Goal: Task Accomplishment & Management: Manage account settings

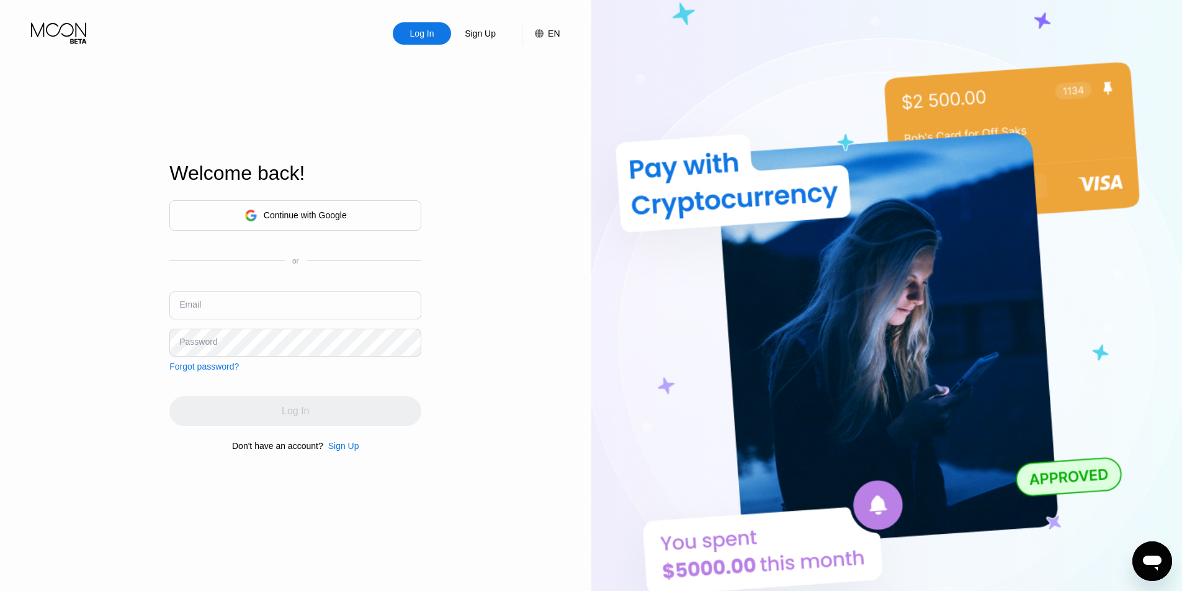
type input "[EMAIL_ADDRESS][DOMAIN_NAME]"
click at [300, 305] on input "[EMAIL_ADDRESS][DOMAIN_NAME]" at bounding box center [295, 306] width 252 height 28
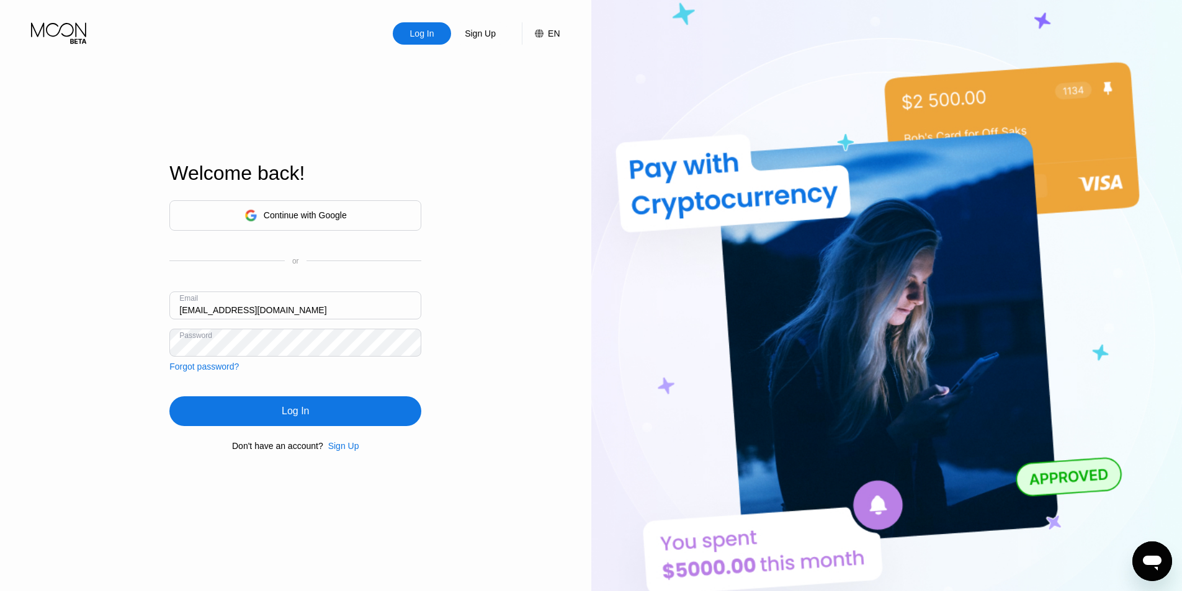
click at [487, 408] on div "Log In Sign Up EN Language Select an item Save Welcome back! Continue with Goog…" at bounding box center [295, 325] width 591 height 650
click at [347, 410] on div "Log In" at bounding box center [295, 411] width 252 height 30
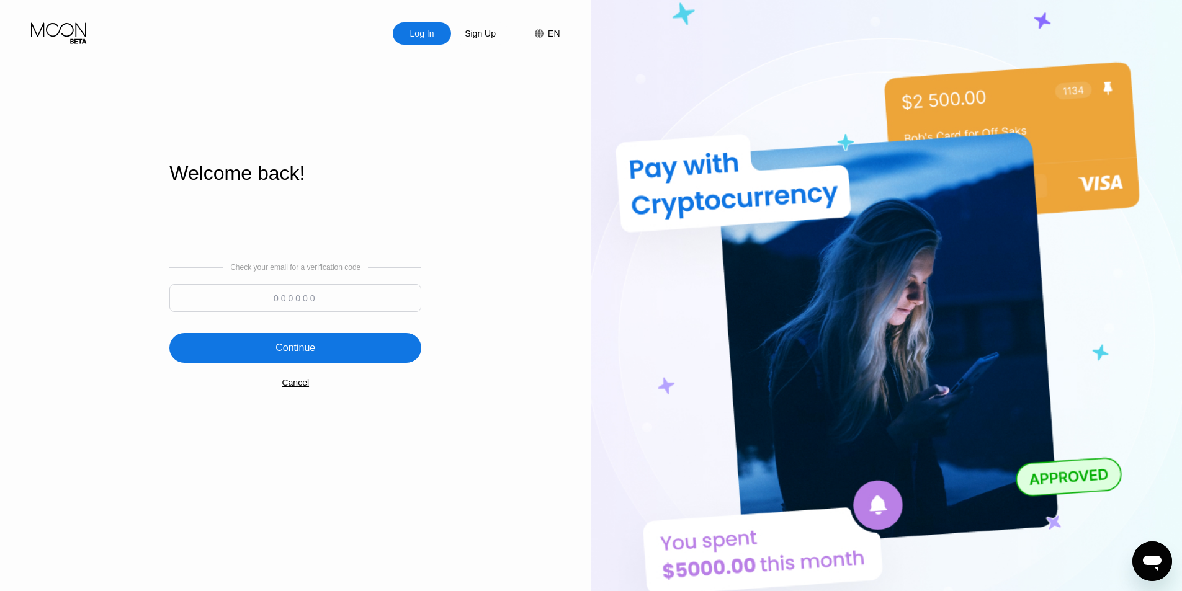
click at [313, 286] on input at bounding box center [295, 298] width 252 height 28
paste input "960435"
type input "960435"
click at [324, 348] on div "Continue" at bounding box center [295, 348] width 252 height 30
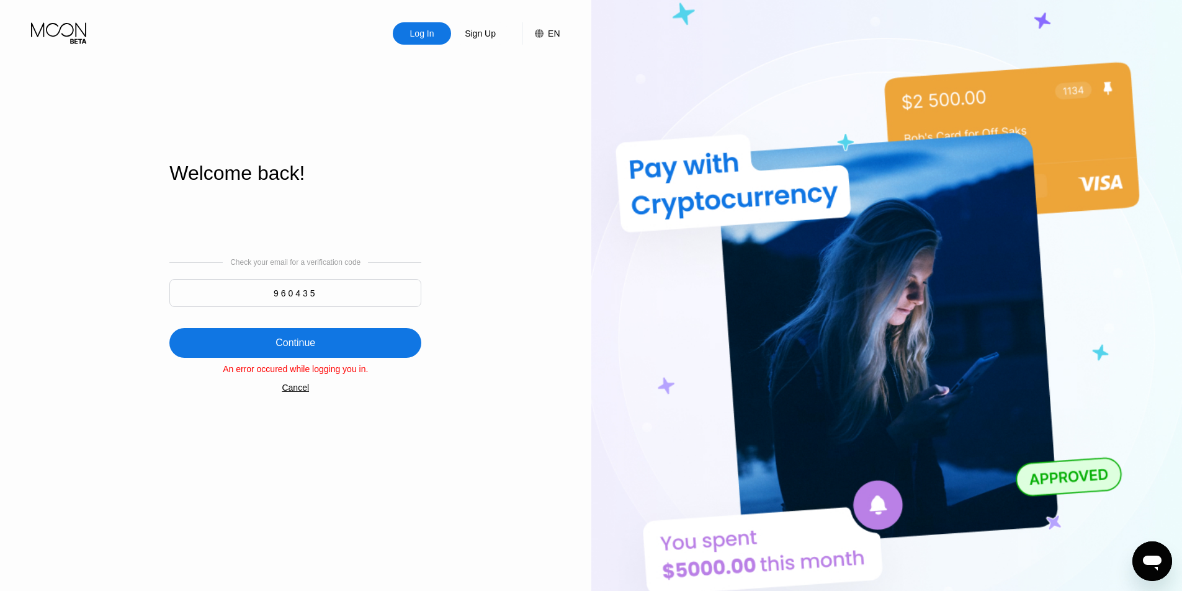
click at [325, 352] on div "Continue" at bounding box center [295, 343] width 252 height 30
click at [292, 392] on div "Cancel" at bounding box center [295, 388] width 27 height 10
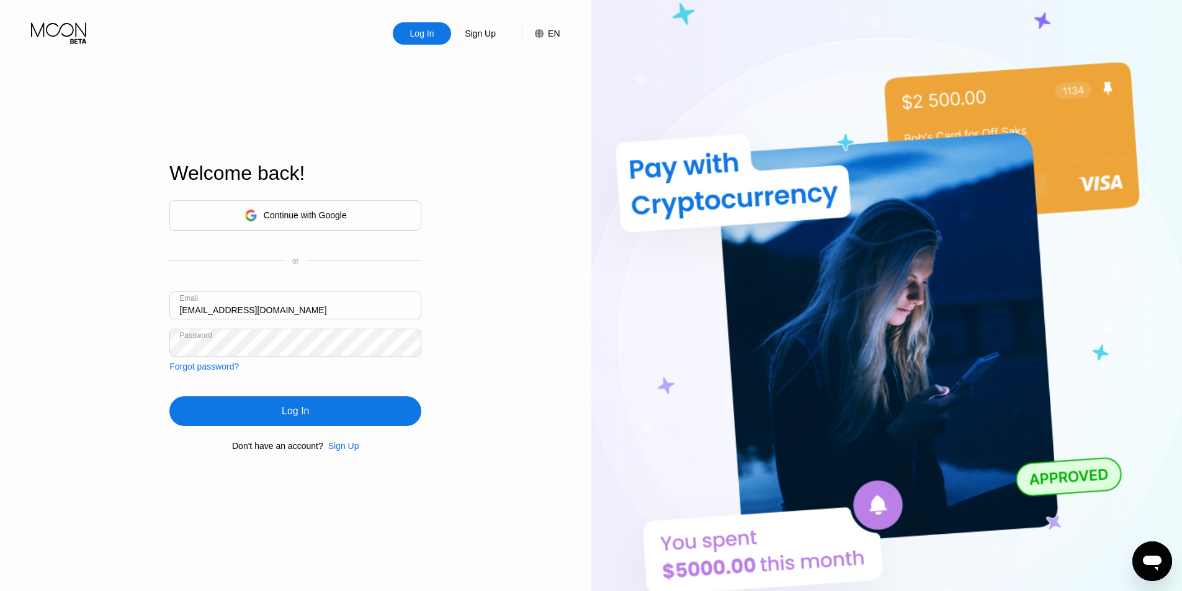
click at [285, 413] on div "Log In" at bounding box center [295, 411] width 27 height 12
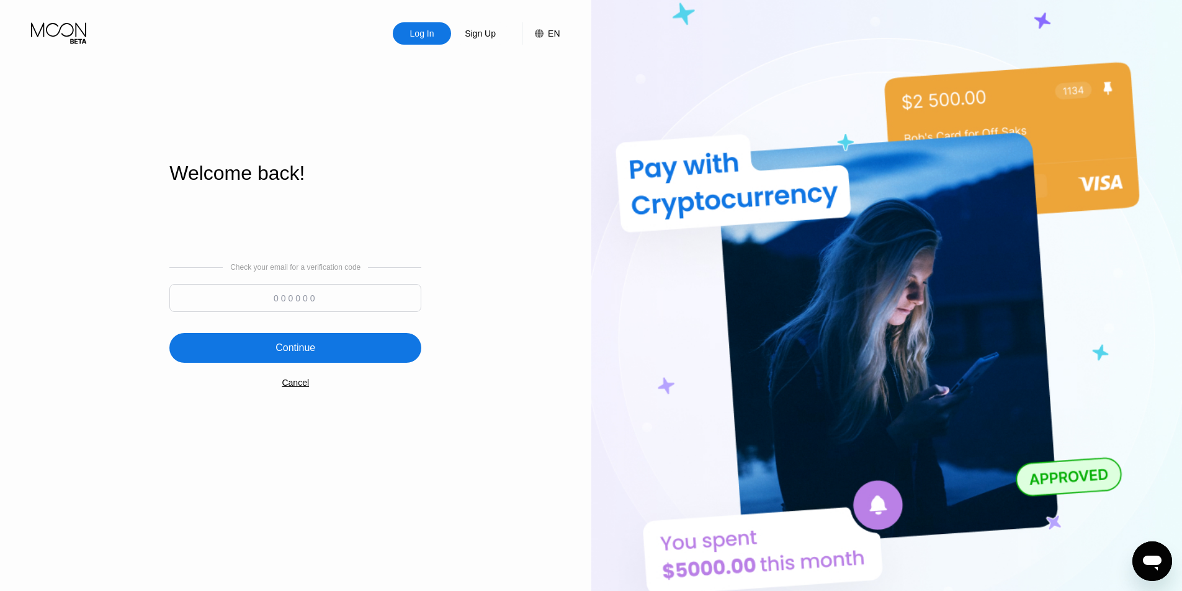
click at [357, 297] on input at bounding box center [295, 298] width 252 height 28
paste input "342523"
type input "342523"
click at [324, 346] on div "Continue" at bounding box center [295, 348] width 252 height 30
